Goal: Information Seeking & Learning: Learn about a topic

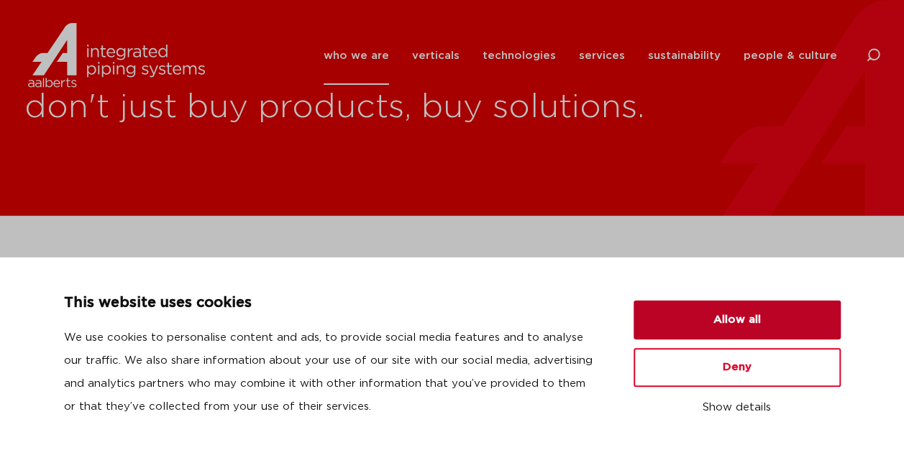
click at [721, 331] on button "Allow all" at bounding box center [737, 320] width 207 height 39
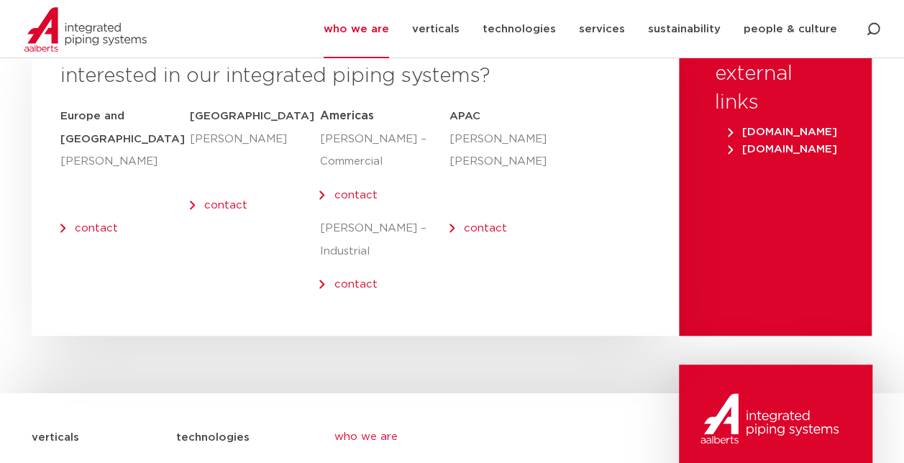
scroll to position [5900, 0]
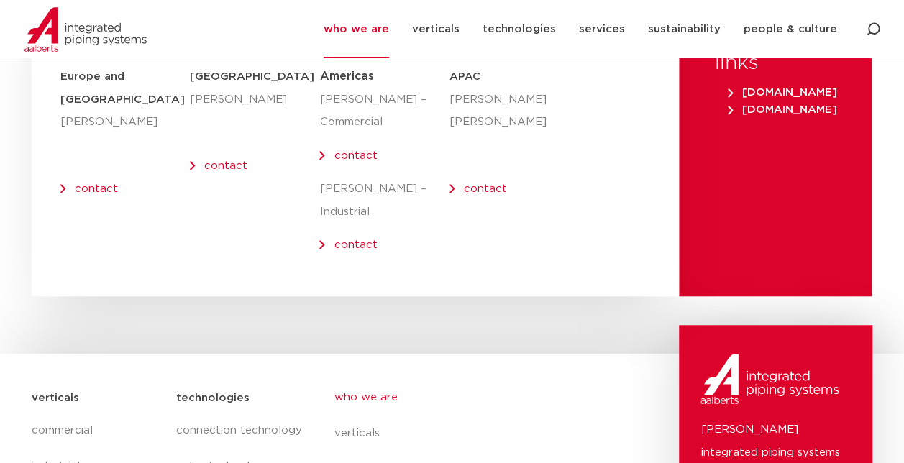
click at [108, 39] on img at bounding box center [85, 29] width 122 height 45
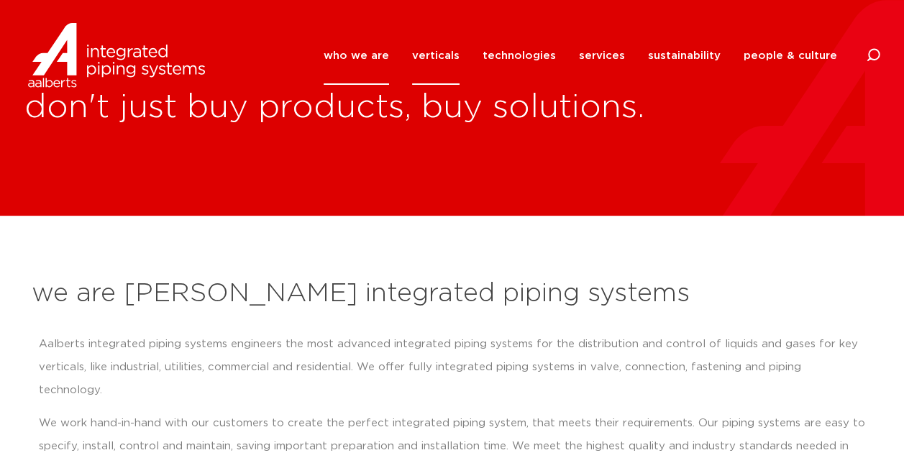
click at [435, 52] on link "verticals" at bounding box center [435, 56] width 47 height 58
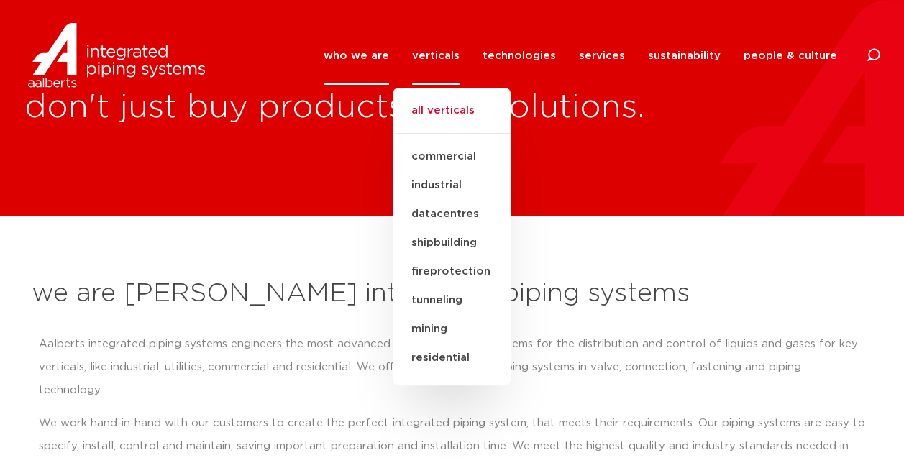
click at [445, 106] on link "all verticals" at bounding box center [452, 118] width 118 height 32
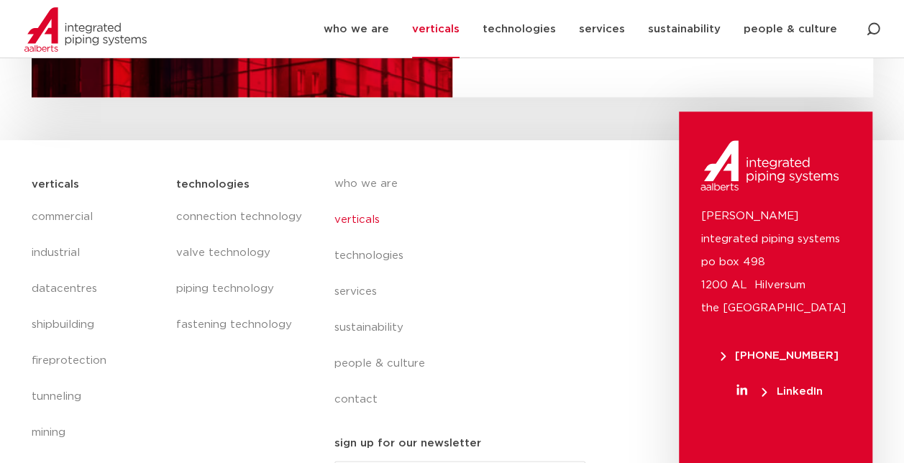
scroll to position [3166, 0]
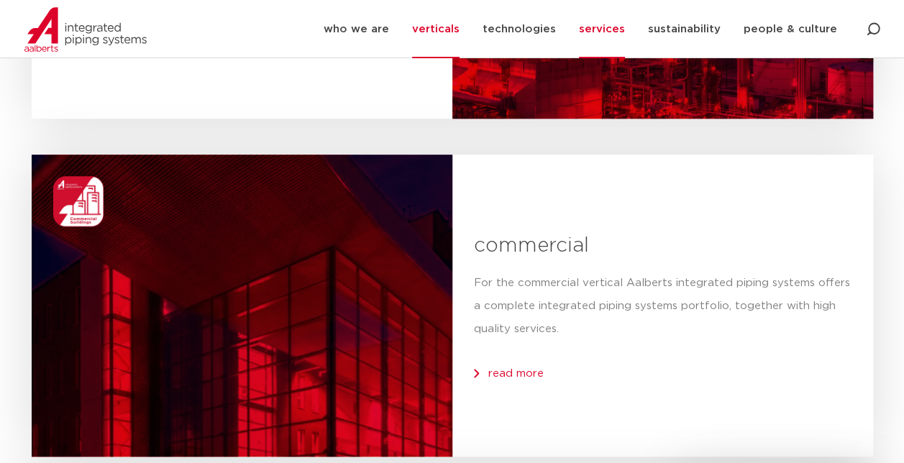
click at [625, 32] on link "services" at bounding box center [602, 29] width 46 height 58
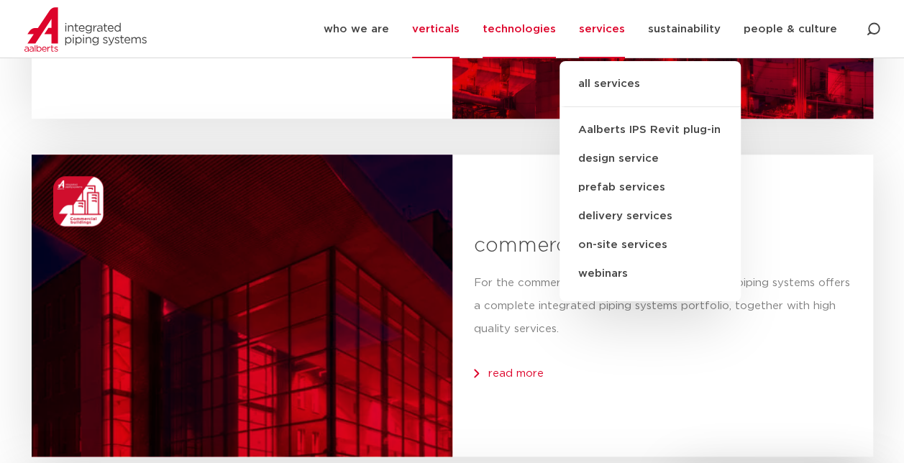
click at [507, 32] on link "technologies" at bounding box center [519, 29] width 73 height 58
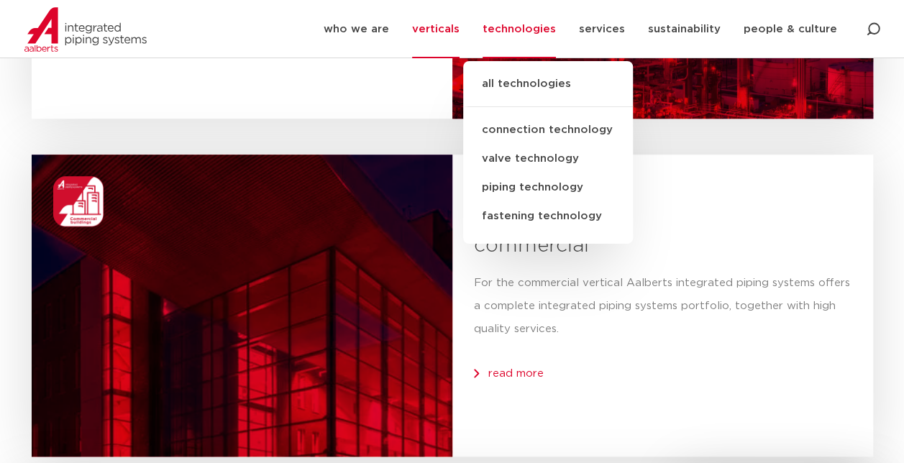
click at [522, 217] on link "fastening technology" at bounding box center [548, 216] width 170 height 29
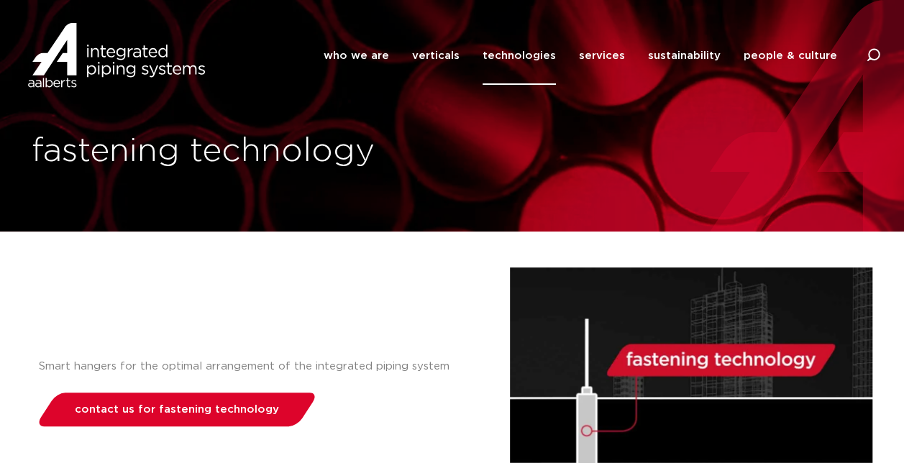
click at [519, 65] on link "technologies" at bounding box center [519, 56] width 73 height 58
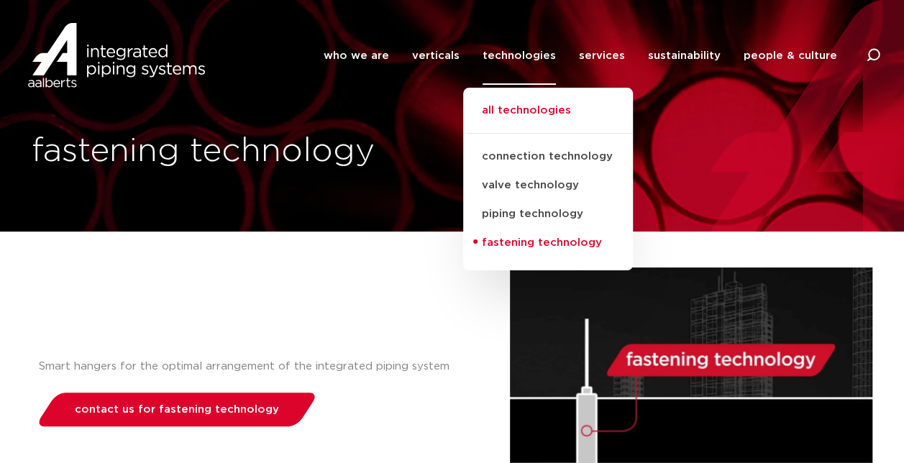
click at [507, 104] on link "all technologies" at bounding box center [548, 118] width 170 height 32
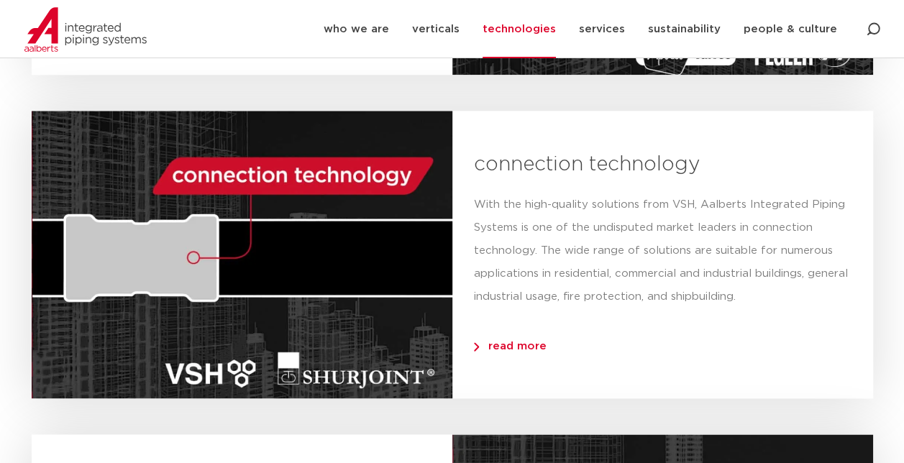
scroll to position [719, 0]
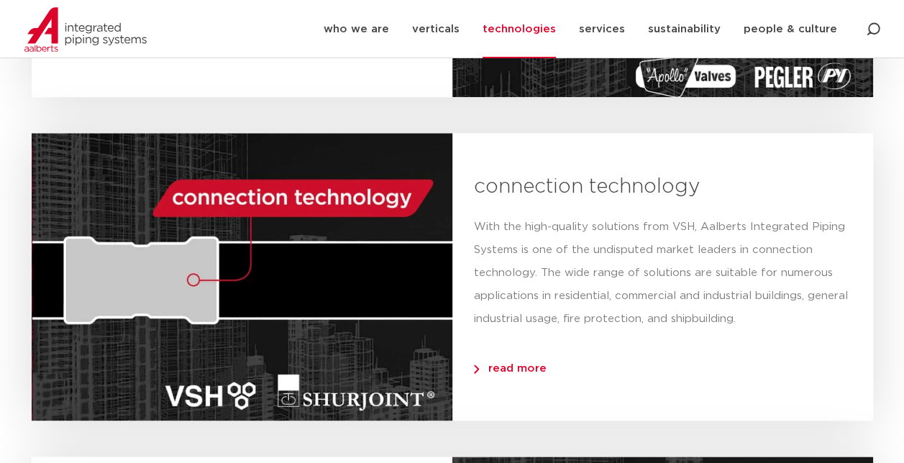
click at [509, 368] on span "read more" at bounding box center [510, 368] width 73 height 11
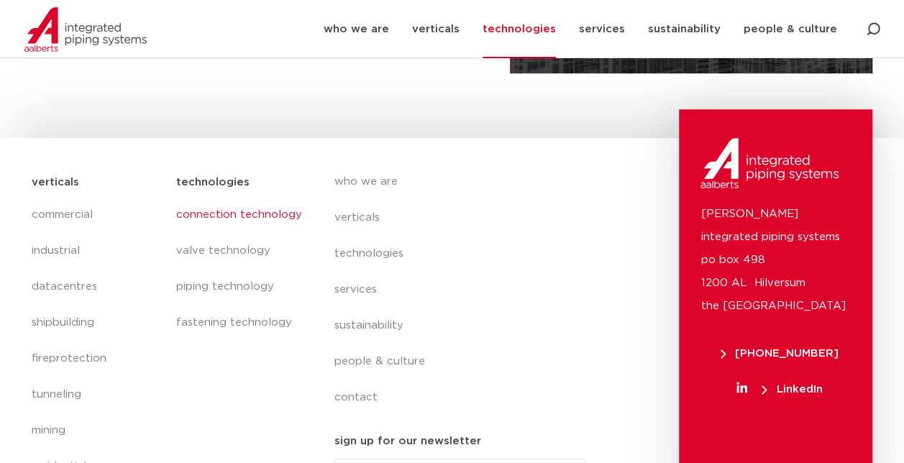
scroll to position [136, 0]
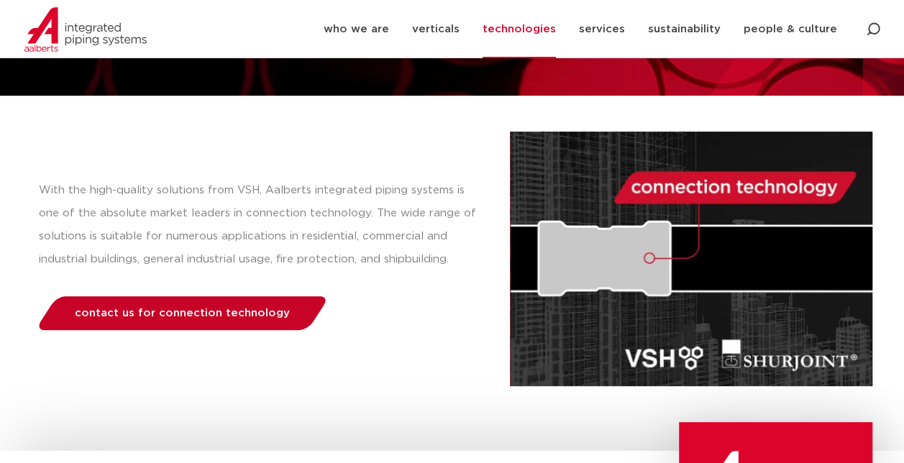
click at [160, 308] on span "contact us for connection technology" at bounding box center [182, 313] width 215 height 11
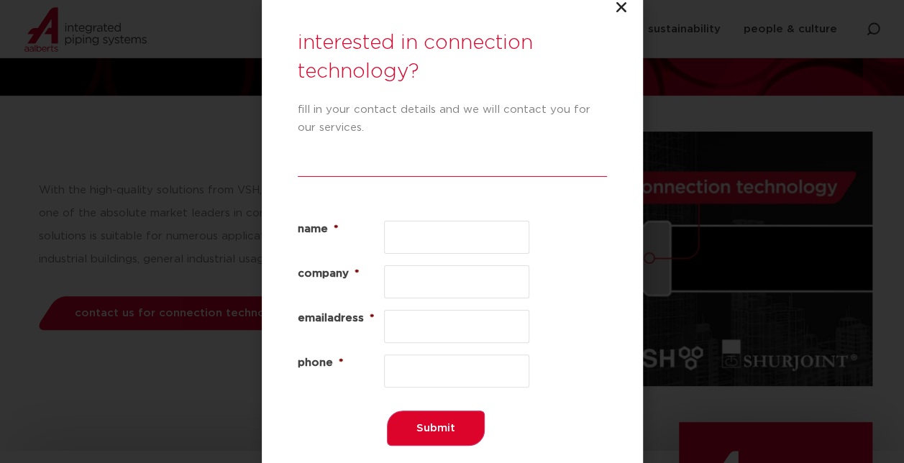
click at [624, 5] on icon "Close" at bounding box center [621, 7] width 14 height 14
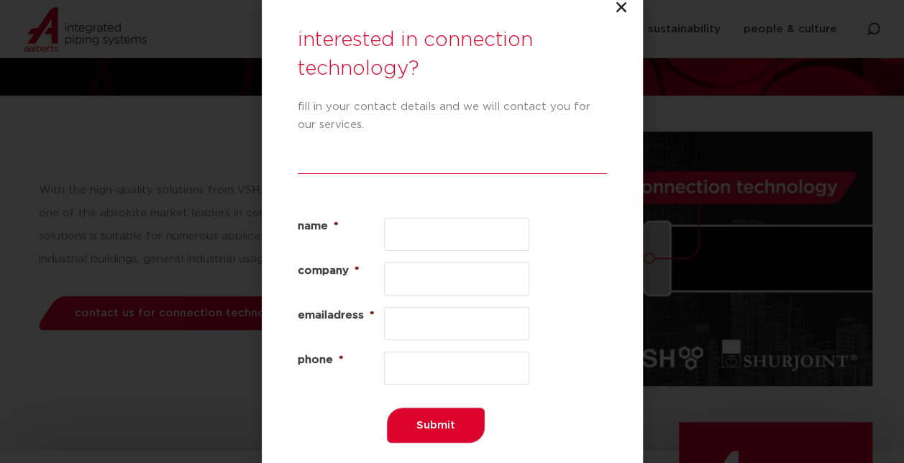
scroll to position [0, 0]
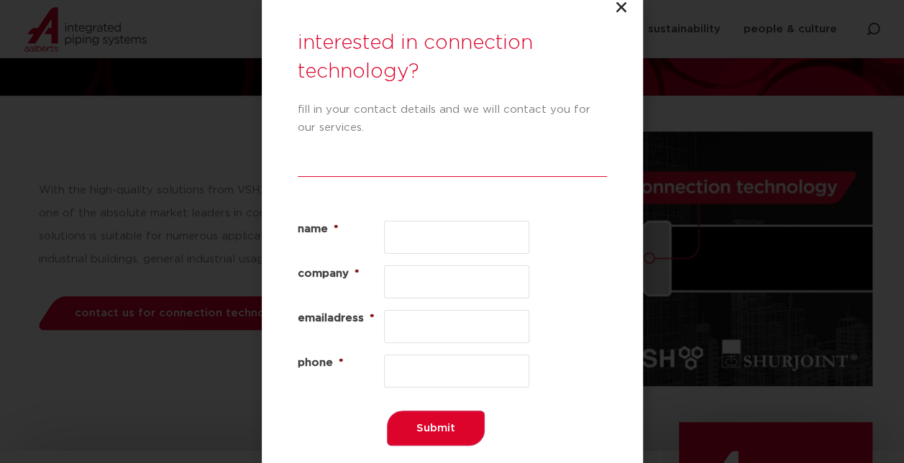
click at [619, 8] on icon "Close" at bounding box center [621, 7] width 14 height 14
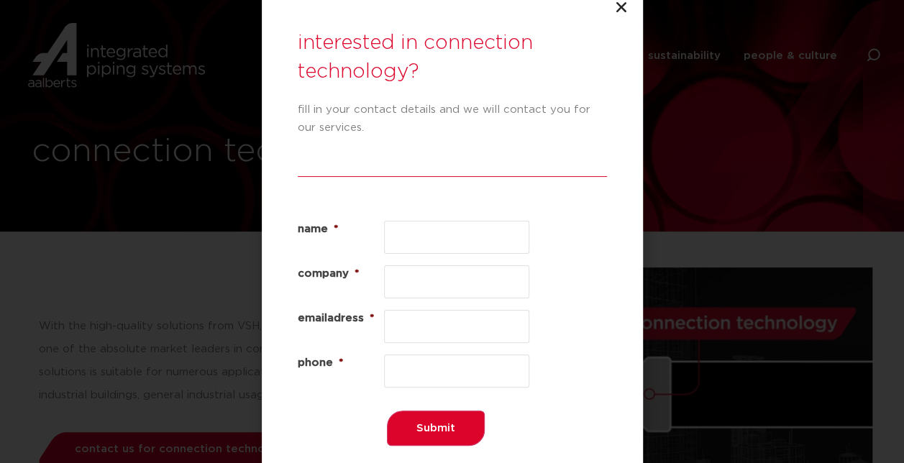
click at [22, 232] on div "interested in connection technology? fill in your contact details and we will c…" at bounding box center [452, 231] width 904 height 463
